Goal: Navigation & Orientation: Go to known website

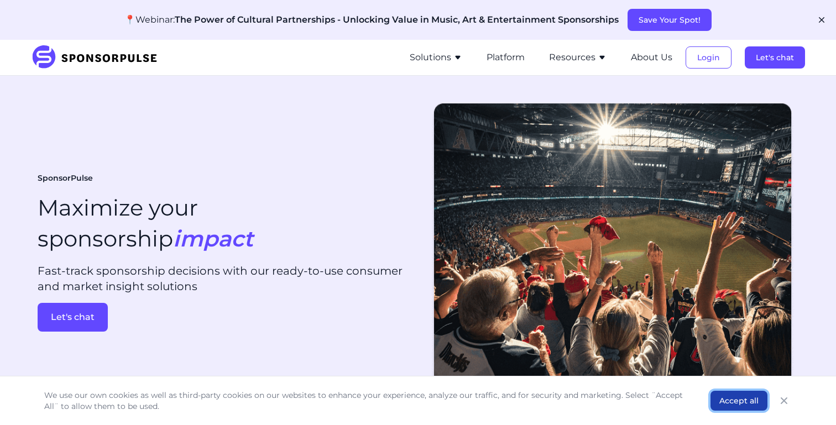
click at [752, 404] on button "Accept all" at bounding box center [738, 401] width 57 height 20
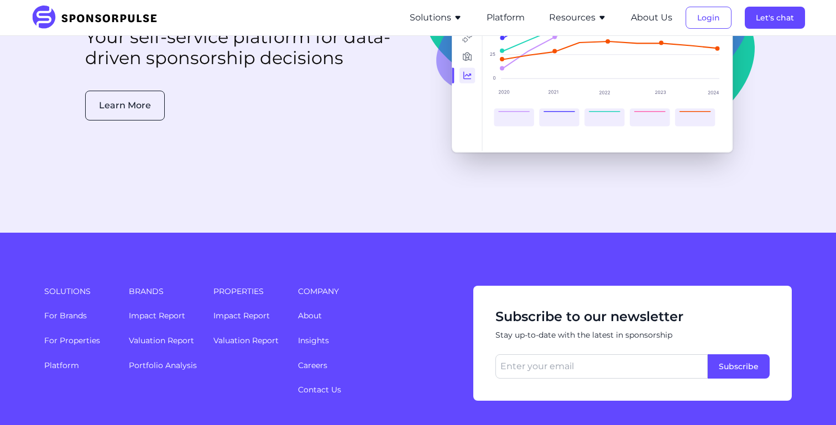
scroll to position [2956, 0]
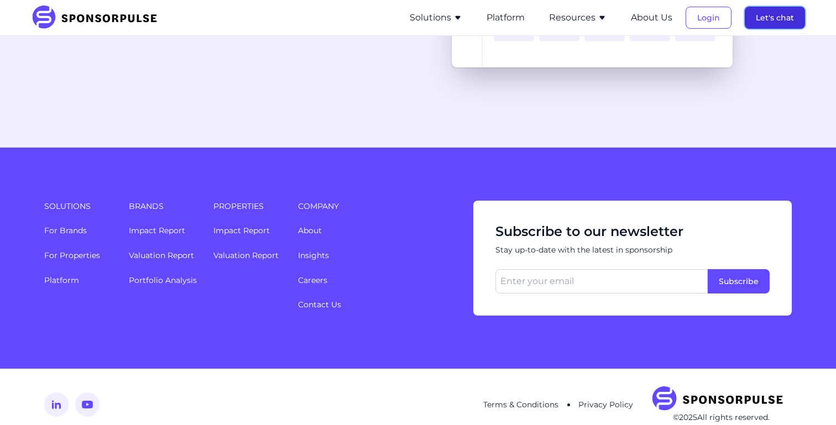
click at [779, 13] on button "Let's chat" at bounding box center [774, 18] width 60 height 22
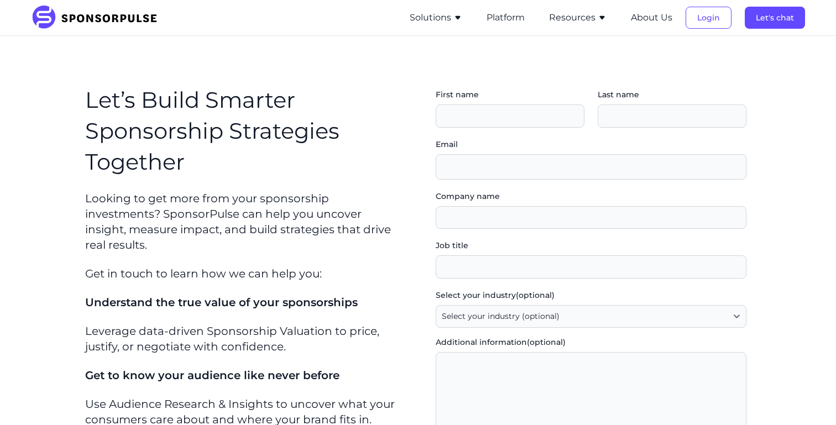
click at [459, 26] on li "Solutions For Brands Overview Discover data-driven sponsorship insights and sol…" at bounding box center [435, 17] width 75 height 35
click at [586, 16] on button "Resources" at bounding box center [577, 17] width 57 height 13
click at [495, 20] on button "Platform" at bounding box center [505, 17] width 38 height 13
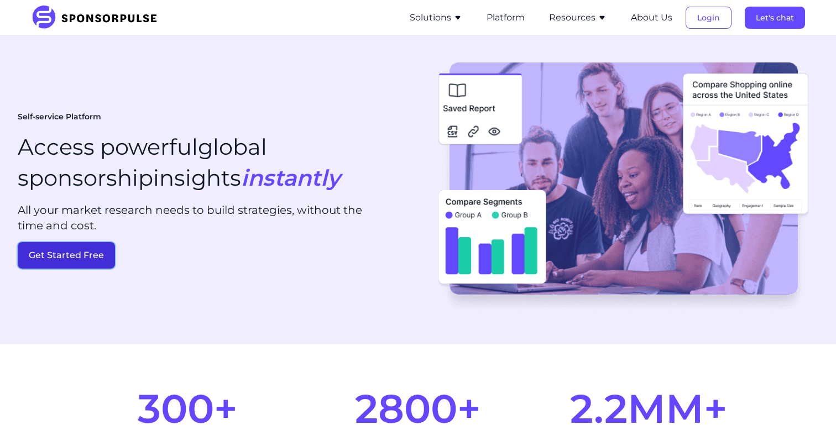
click at [92, 263] on button "Get Started Free" at bounding box center [66, 255] width 97 height 27
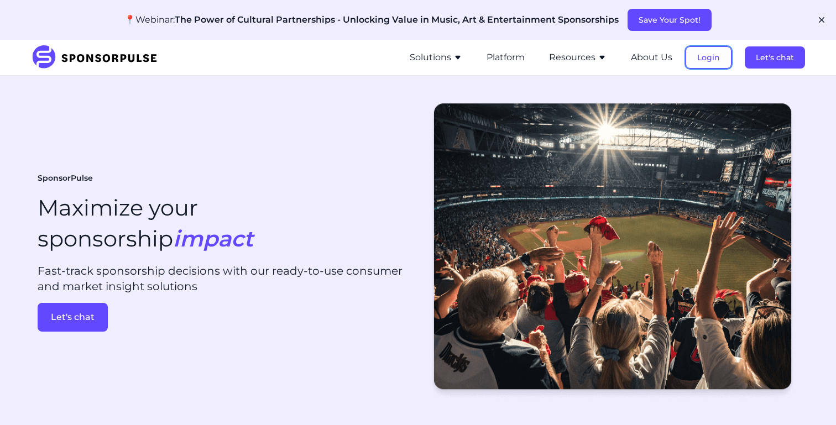
click at [708, 56] on button "Login" at bounding box center [708, 57] width 46 height 22
